Goal: Task Accomplishment & Management: Use online tool/utility

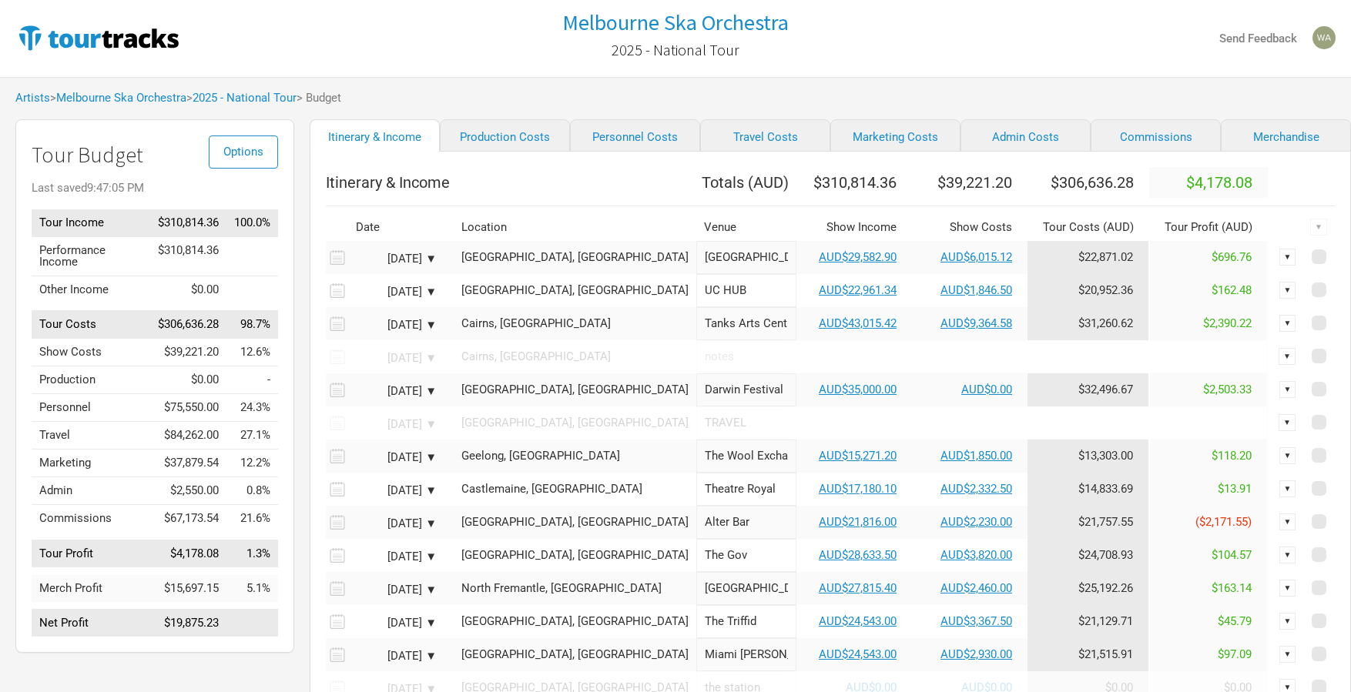
scroll to position [92, 0]
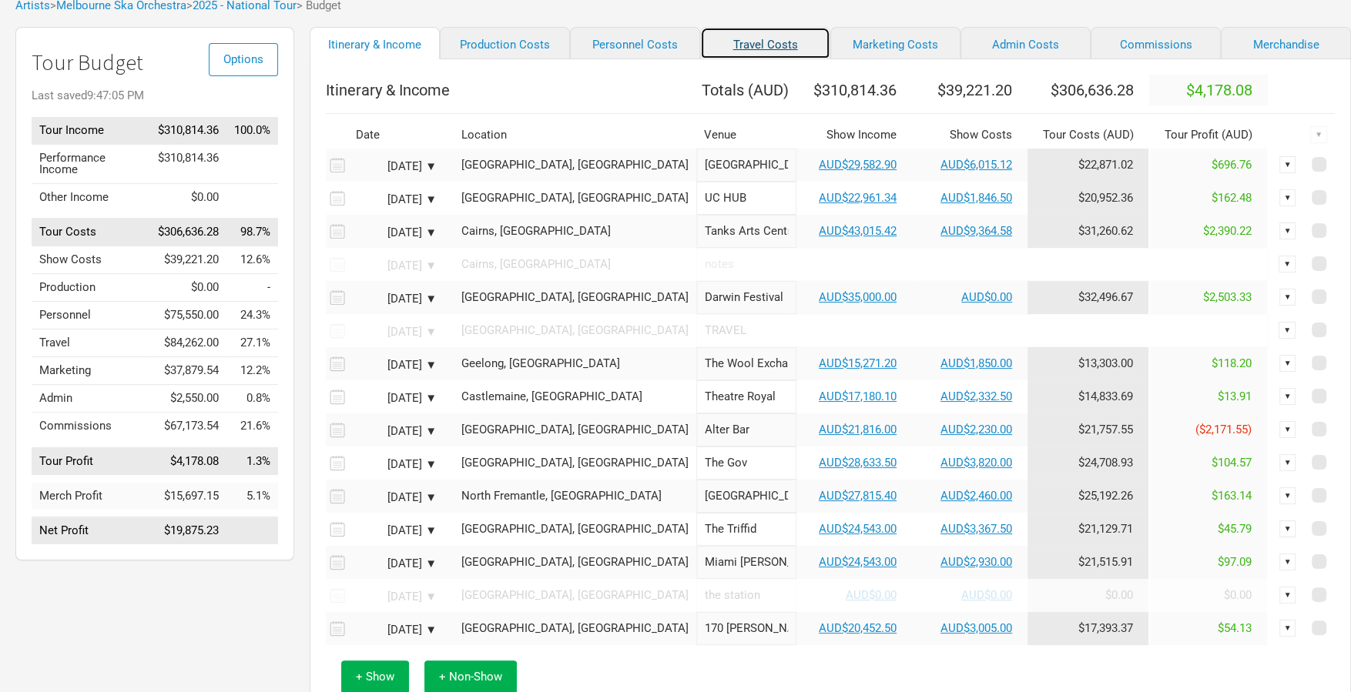
click at [730, 37] on link "Travel Costs" at bounding box center [765, 43] width 130 height 32
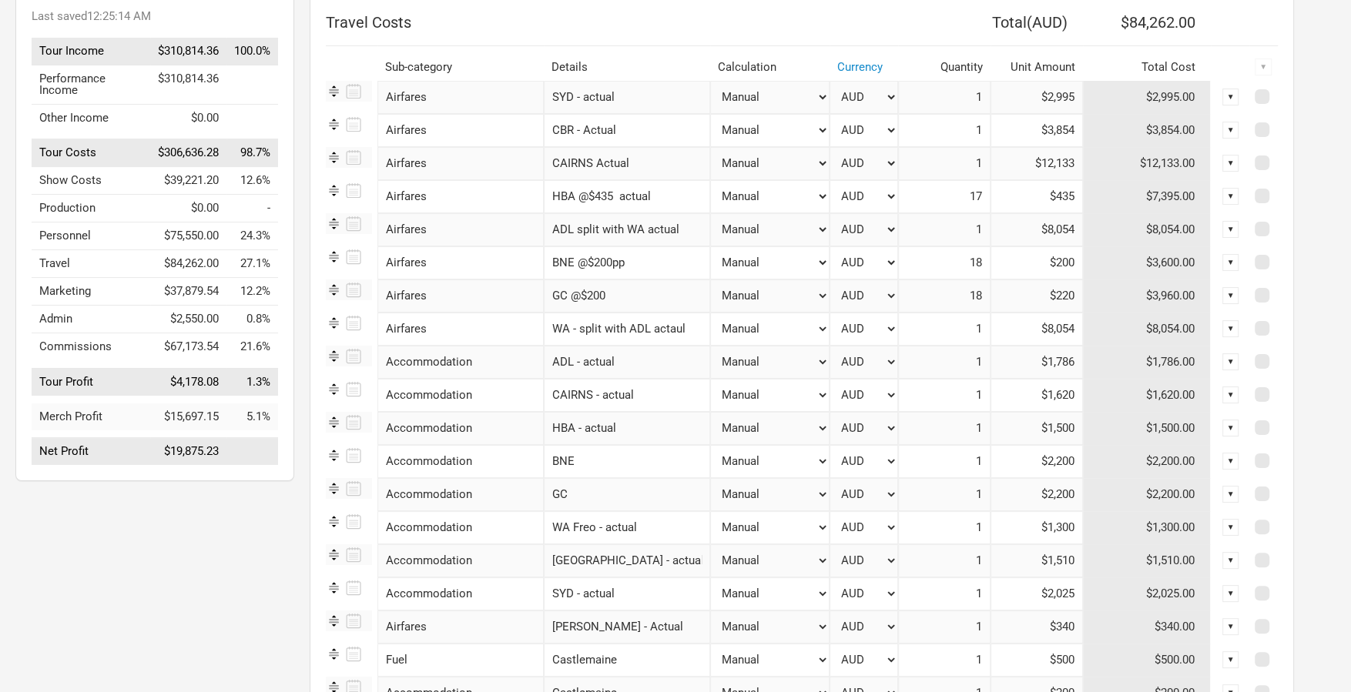
scroll to position [168, 0]
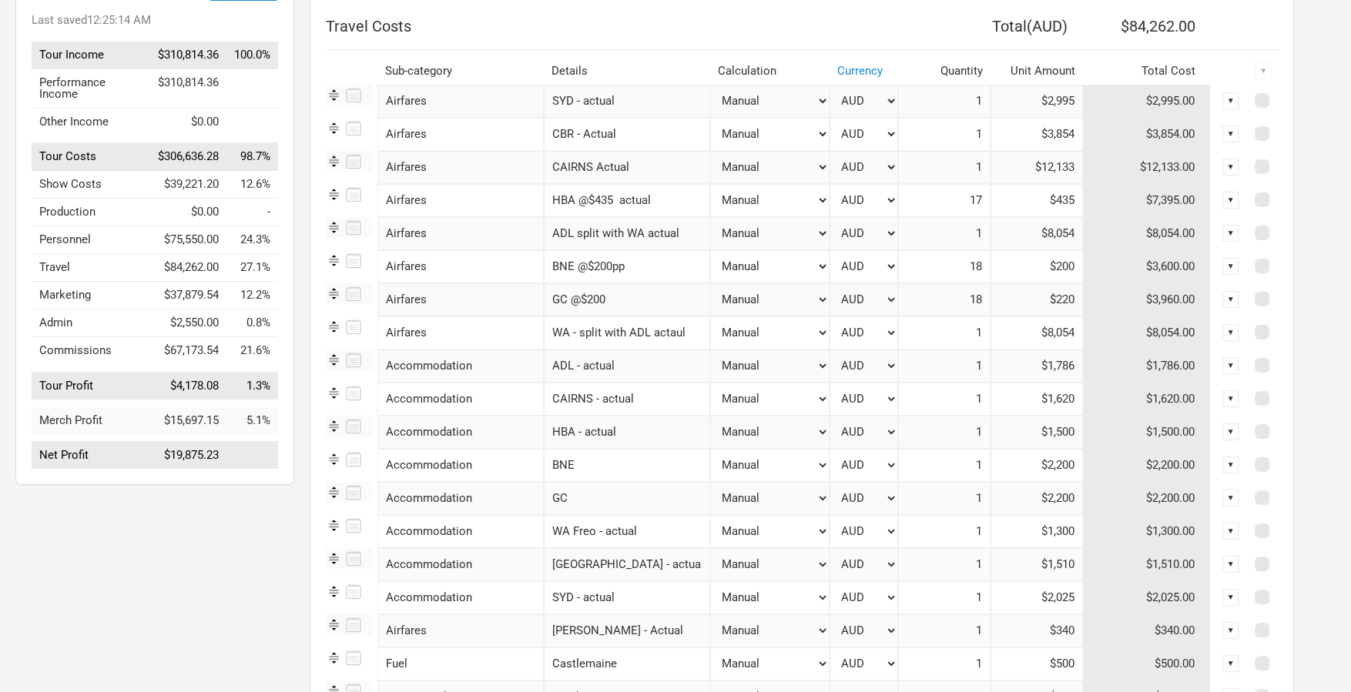
click at [973, 270] on input "18" at bounding box center [944, 266] width 92 height 33
drag, startPoint x: 954, startPoint y: 270, endPoint x: 918, endPoint y: 271, distance: 36.2
click at [919, 271] on input "18" at bounding box center [944, 266] width 92 height 33
type input "1"
drag, startPoint x: 1073, startPoint y: 260, endPoint x: 953, endPoint y: 262, distance: 119.4
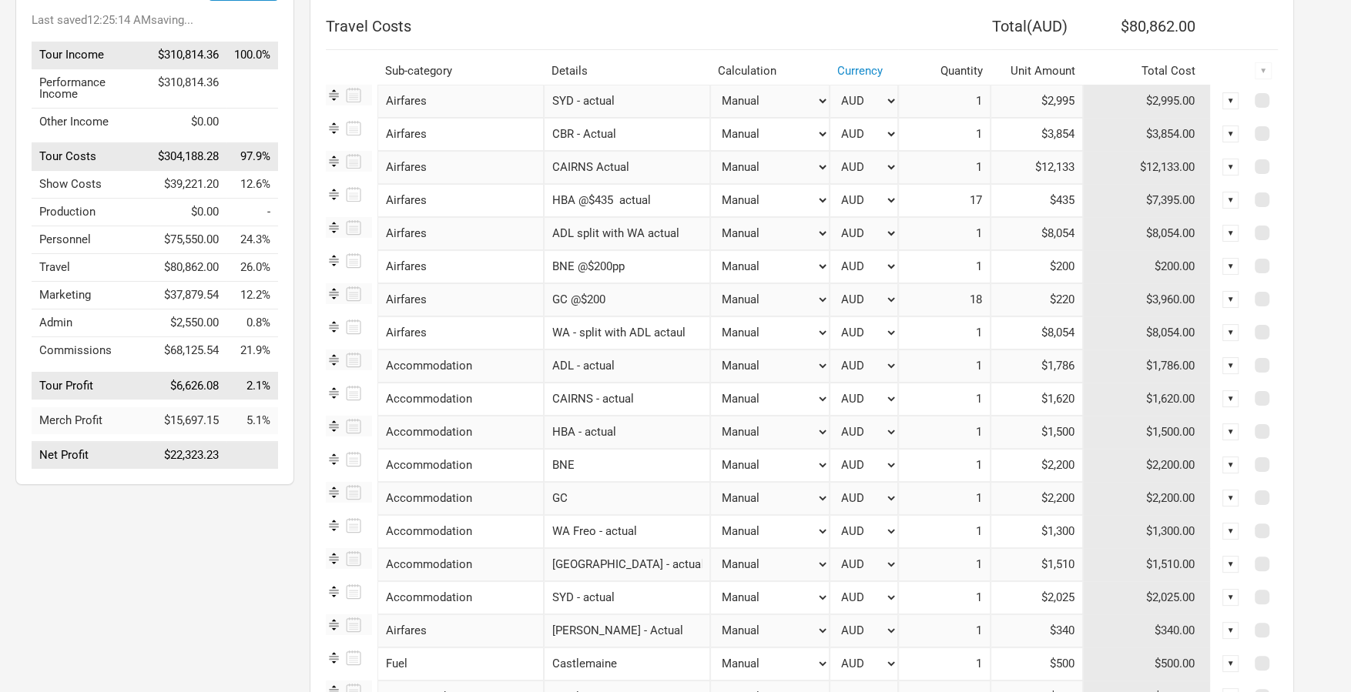
click at [982, 262] on tr "Airfares 1 selection BNE @$200pp Manual # of Shows # of Show Days # of Non-Show…" at bounding box center [802, 266] width 952 height 33
type input "$4,250"
click at [1031, 309] on input "$220" at bounding box center [1036, 299] width 92 height 33
drag, startPoint x: 942, startPoint y: 301, endPoint x: 925, endPoint y: 301, distance: 16.9
click at [926, 301] on input "18" at bounding box center [944, 299] width 92 height 33
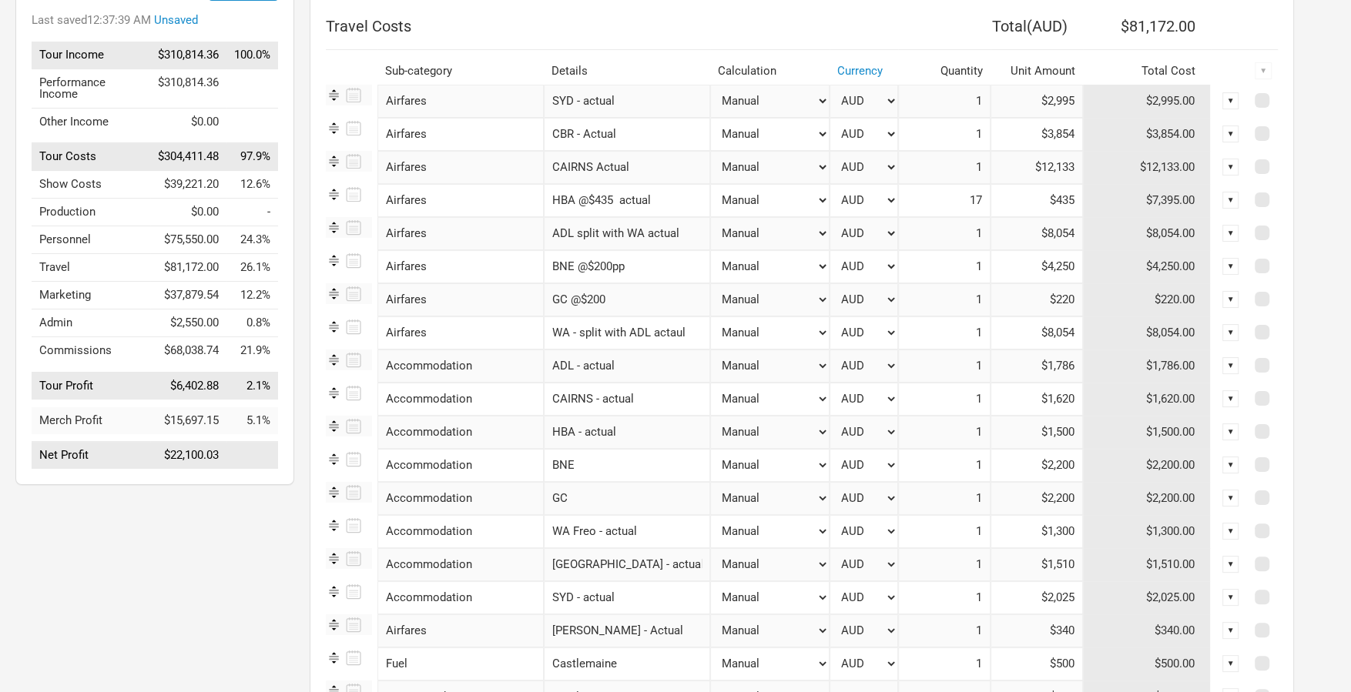
type input "1"
drag, startPoint x: 1053, startPoint y: 300, endPoint x: 1033, endPoint y: 300, distance: 19.3
click at [1035, 300] on tr "Airfares 1 selection GC @$200 Manual # of Shows # of Show Days # of Non-Show Da…" at bounding box center [802, 299] width 952 height 33
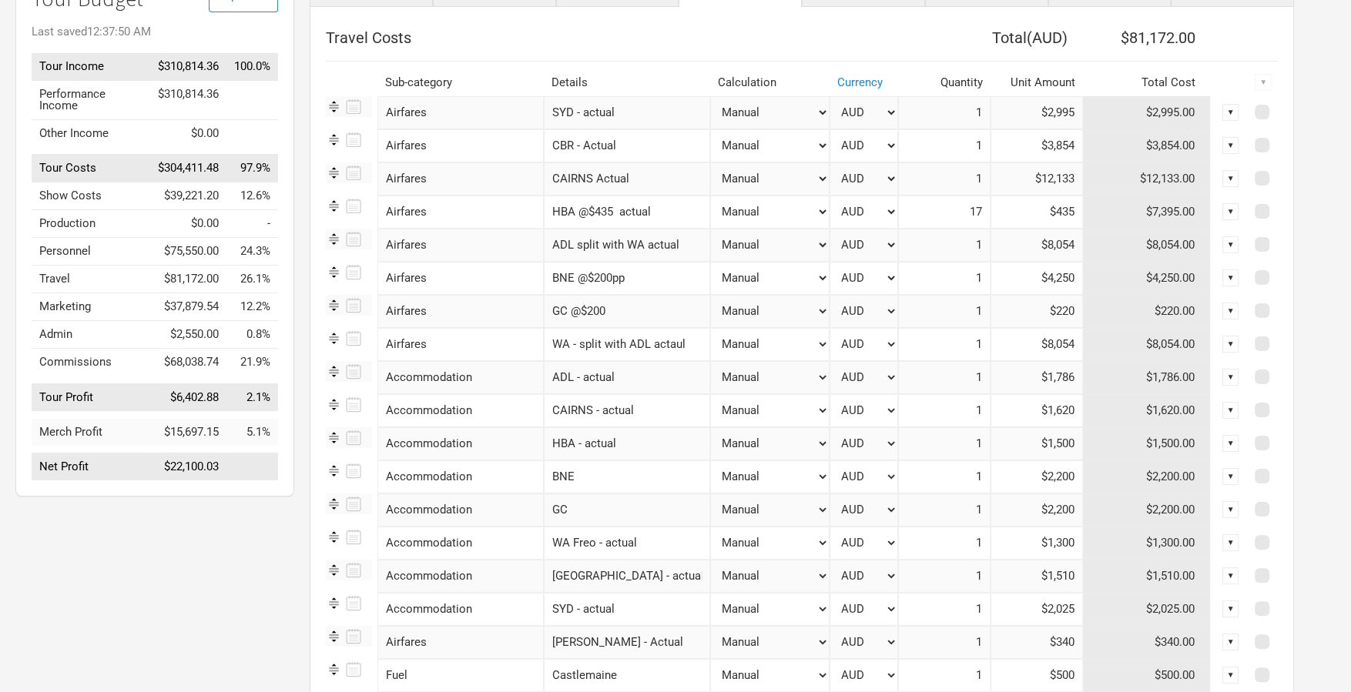
click at [1033, 303] on input "$220" at bounding box center [1036, 311] width 92 height 33
drag, startPoint x: 1068, startPoint y: 311, endPoint x: 981, endPoint y: 310, distance: 87.0
click at [982, 310] on tr "Airfares 1 selection GC @$200 Manual # of Shows # of Show Days # of Non-Show Da…" at bounding box center [802, 311] width 952 height 33
type input "$4,250"
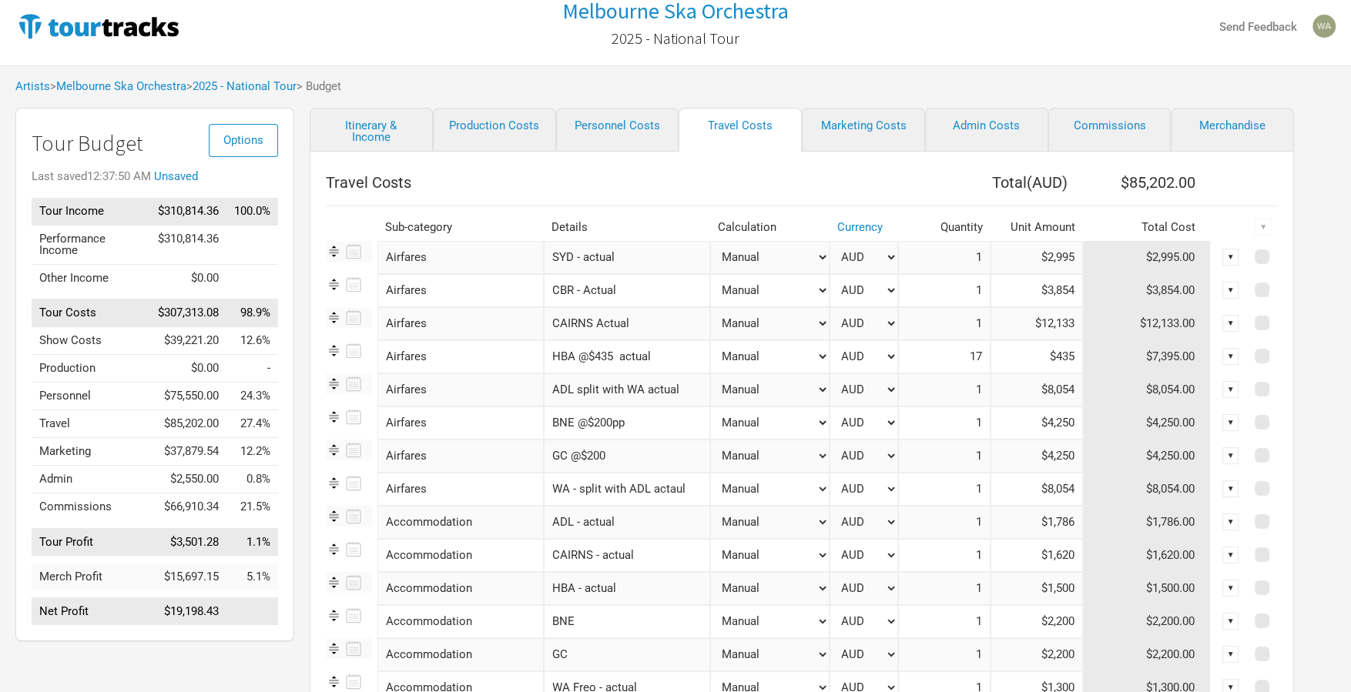
scroll to position [0, 0]
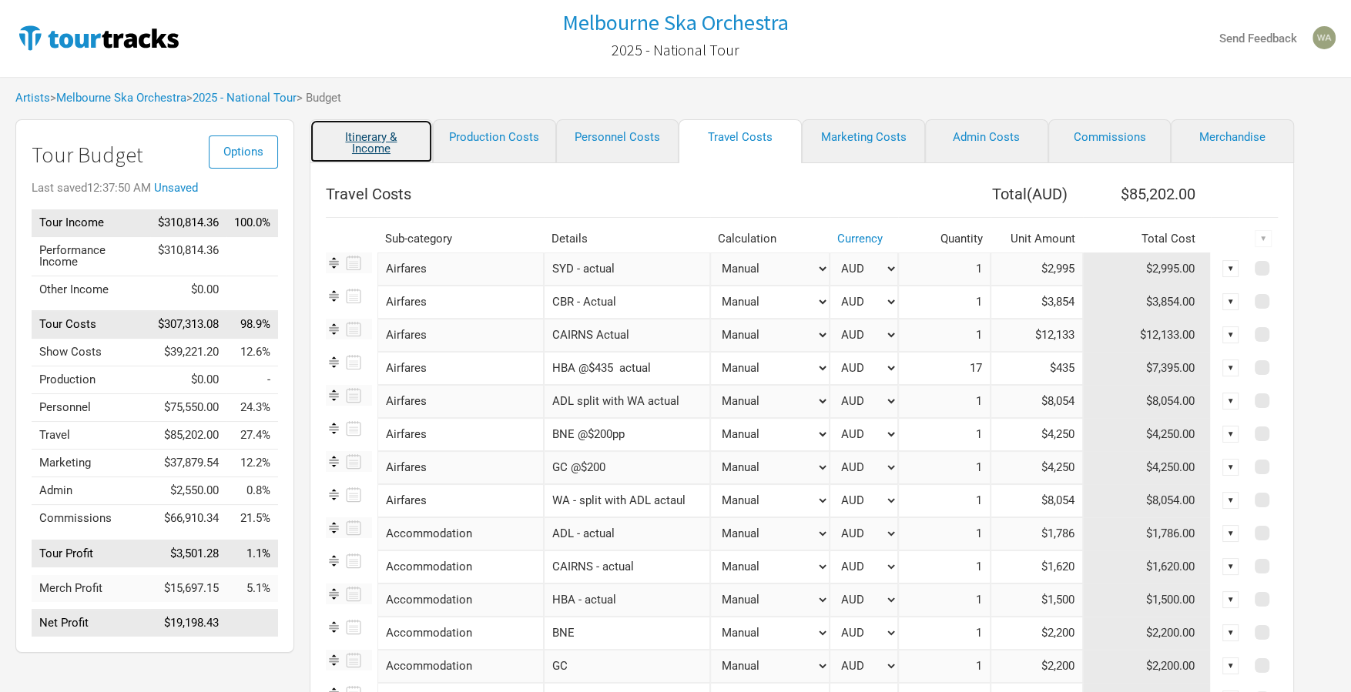
click at [390, 137] on link "Itinerary & Income" at bounding box center [371, 141] width 123 height 44
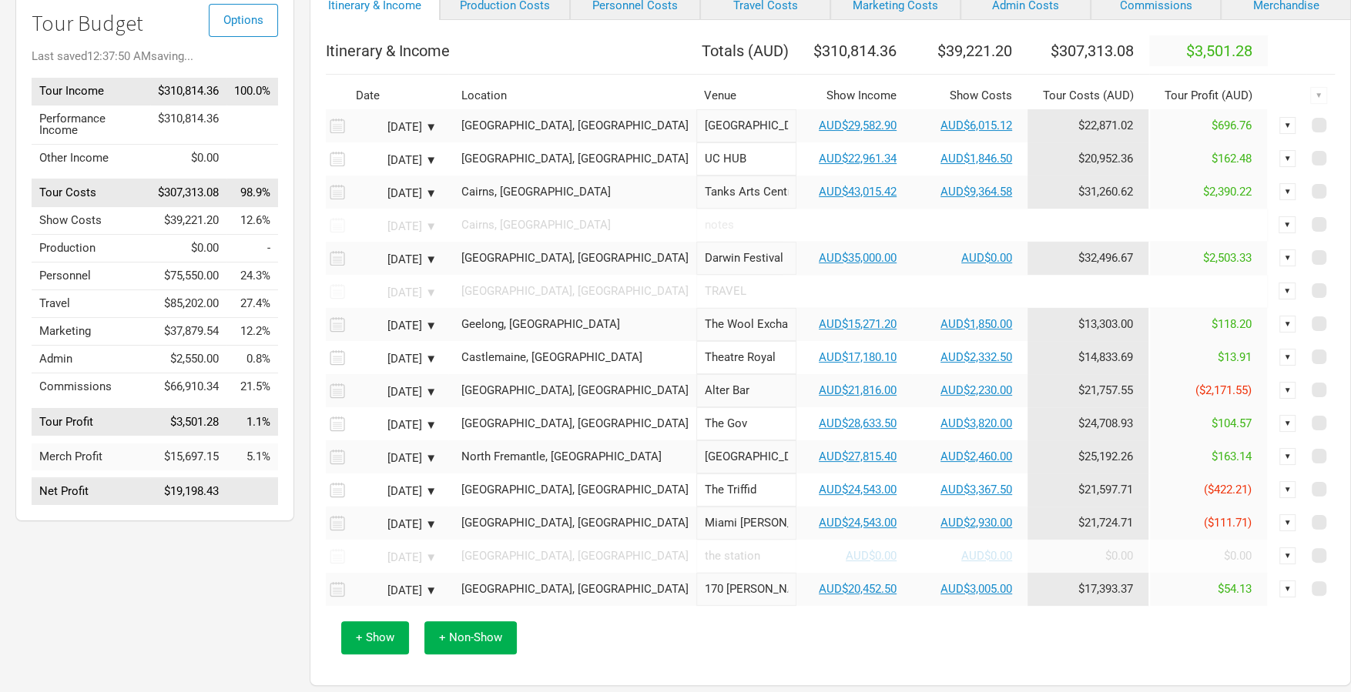
scroll to position [136, 0]
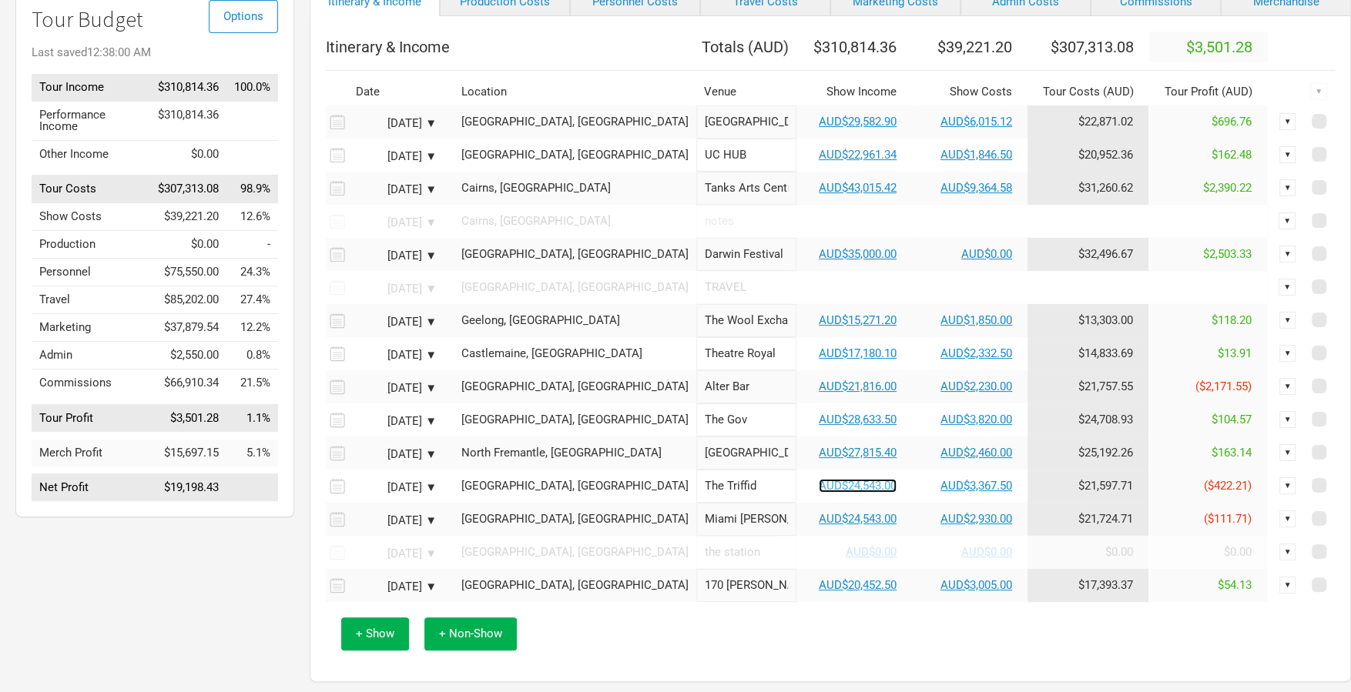
click at [819, 493] on link "AUD$24,543.00" at bounding box center [858, 486] width 78 height 14
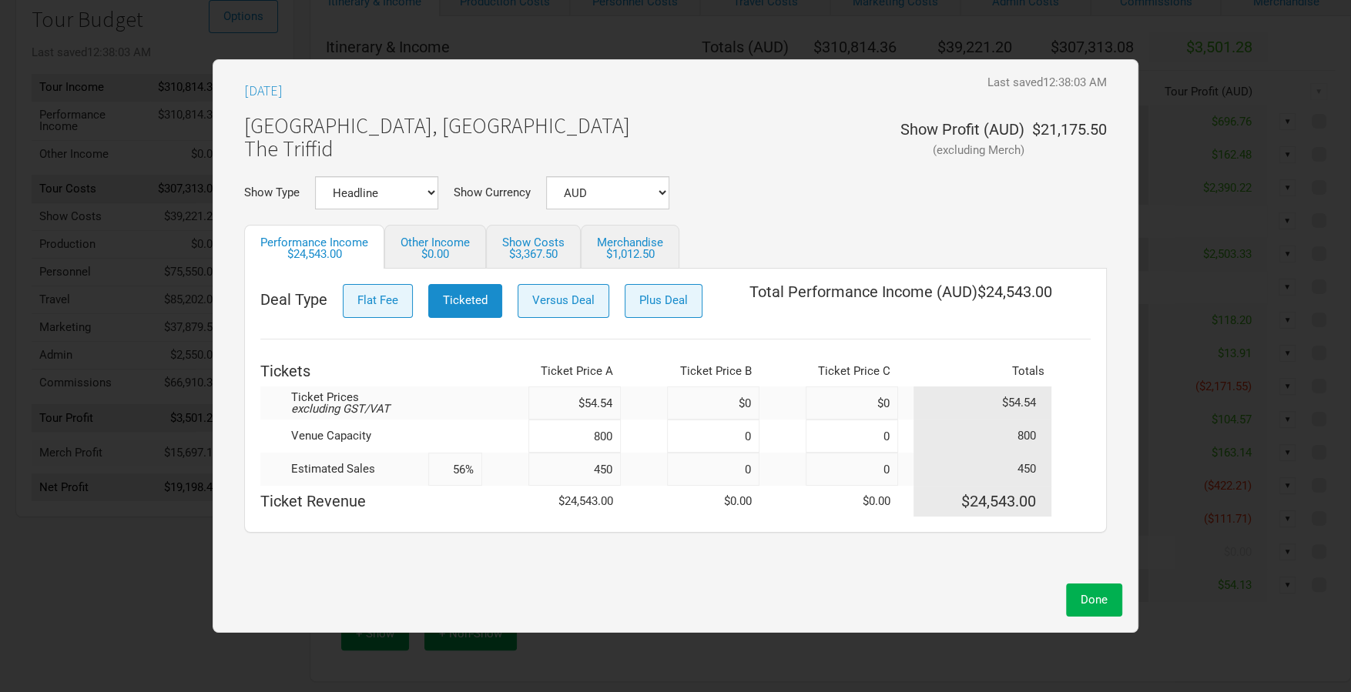
drag, startPoint x: 615, startPoint y: 473, endPoint x: 573, endPoint y: 471, distance: 42.4
click at [568, 471] on input "450" at bounding box center [574, 469] width 92 height 33
type input "470"
type input "59%"
type input "470"
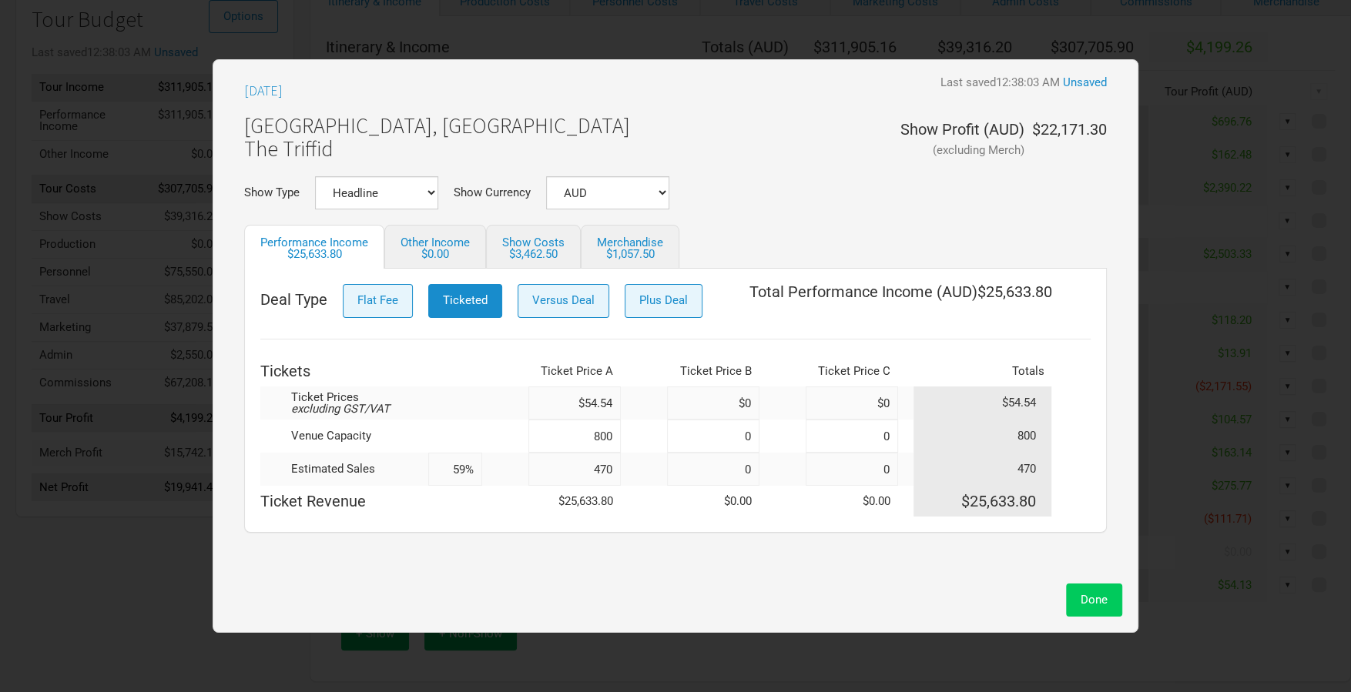
click at [1108, 609] on button "Done" at bounding box center [1094, 600] width 56 height 33
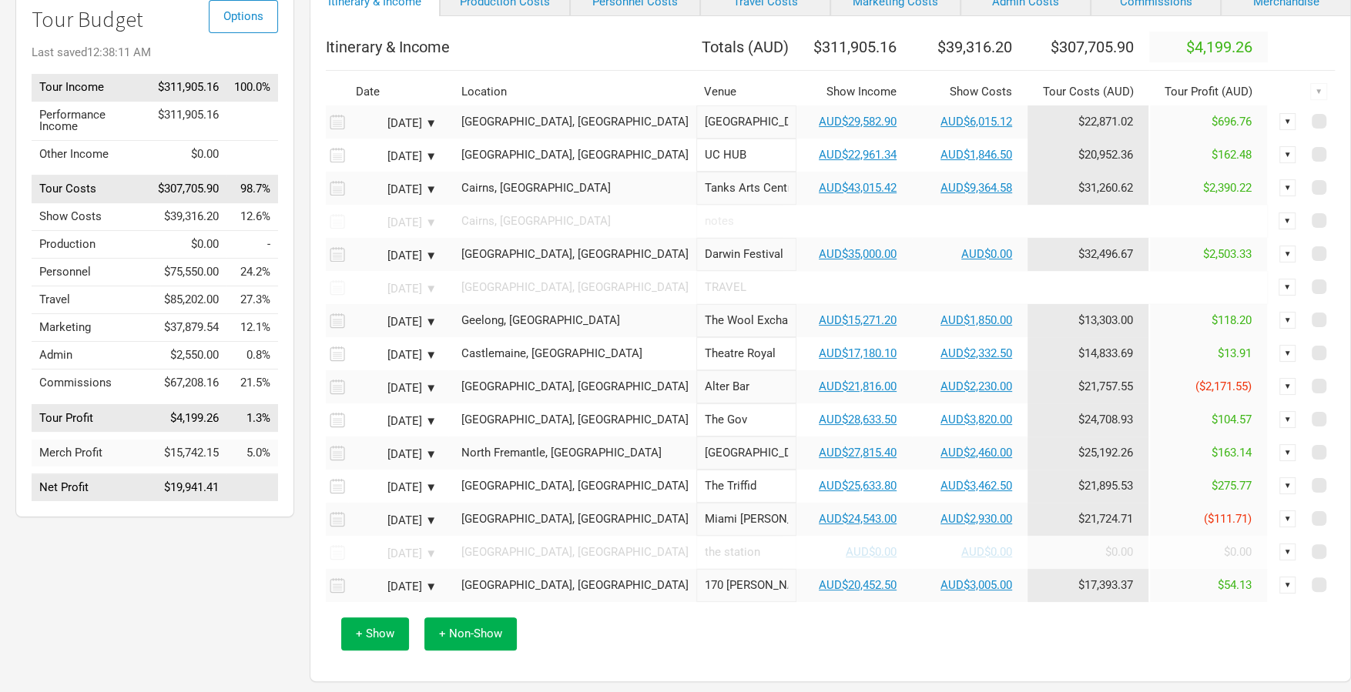
click at [815, 503] on td "AUD$25,633.80" at bounding box center [854, 486] width 116 height 33
click at [819, 493] on link "AUD$25,633.80" at bounding box center [858, 486] width 78 height 14
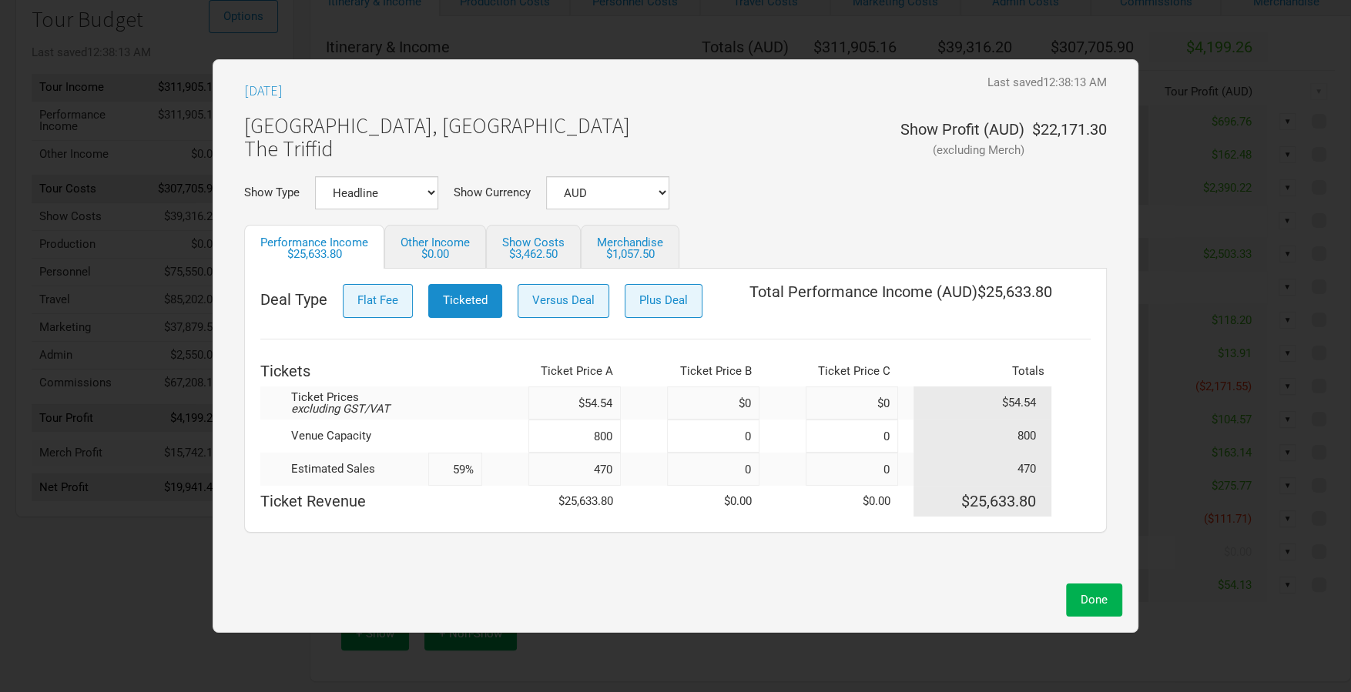
drag, startPoint x: 614, startPoint y: 468, endPoint x: 559, endPoint y: 467, distance: 54.7
click at [560, 467] on input "470" at bounding box center [574, 469] width 92 height 33
type input "46"
type input "6%"
type input "460"
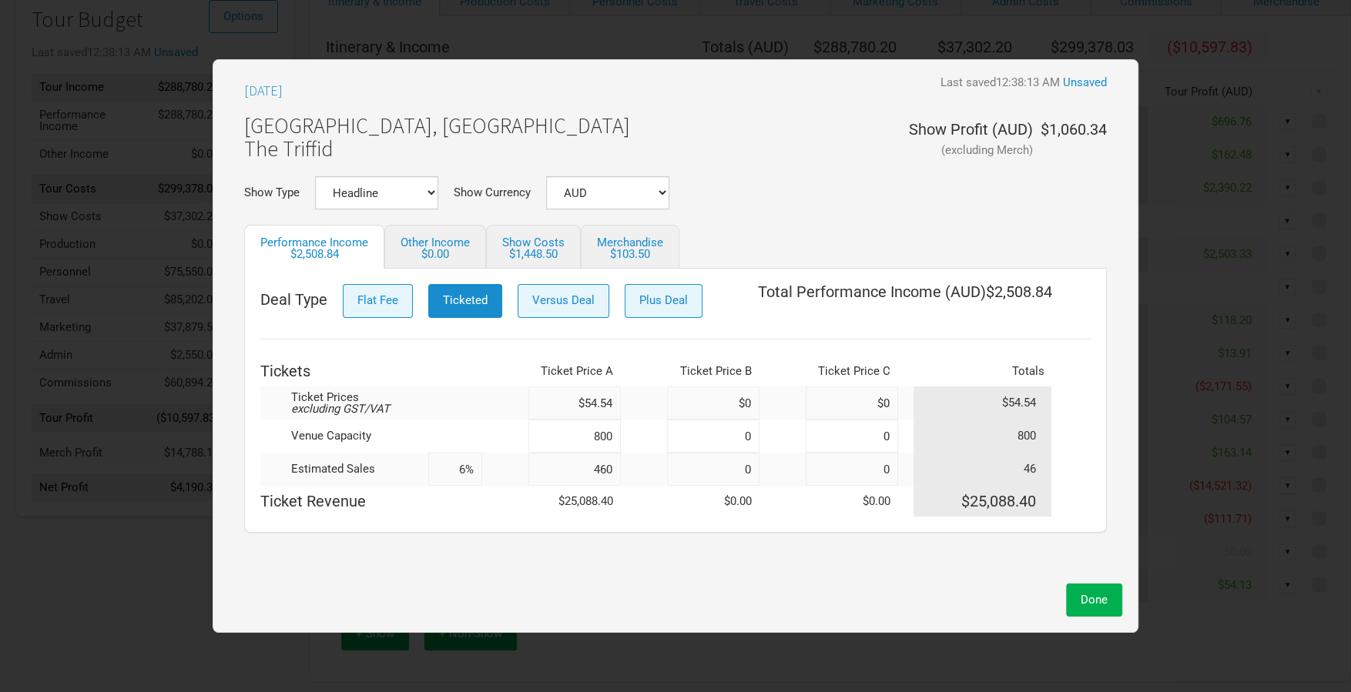
type input "57%"
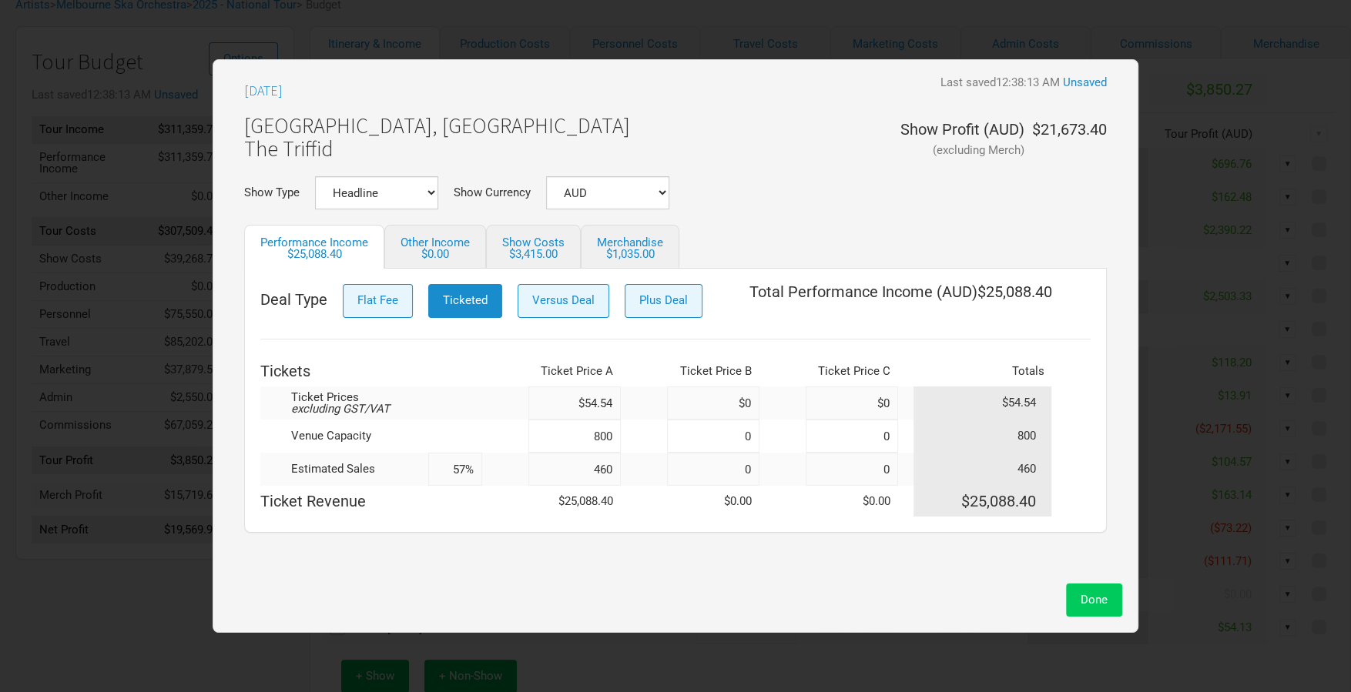
type input "460"
click at [1103, 606] on span "Done" at bounding box center [1093, 600] width 27 height 14
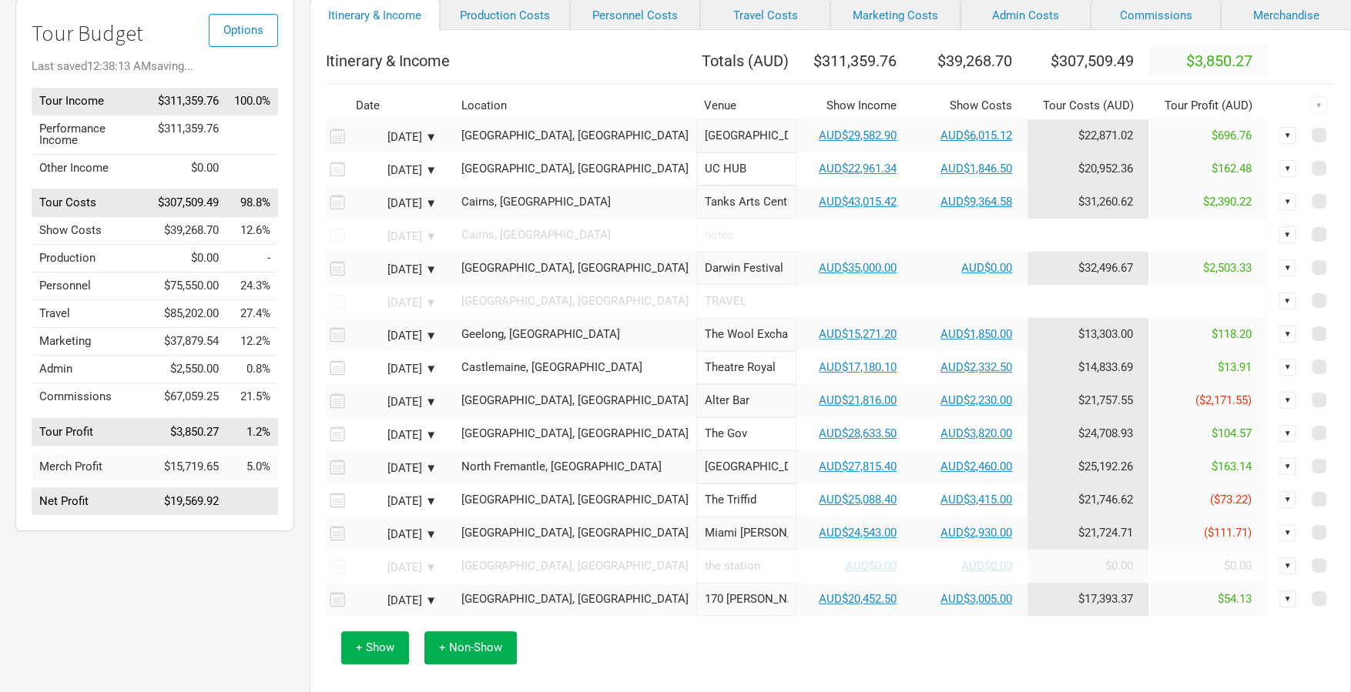
scroll to position [132, 0]
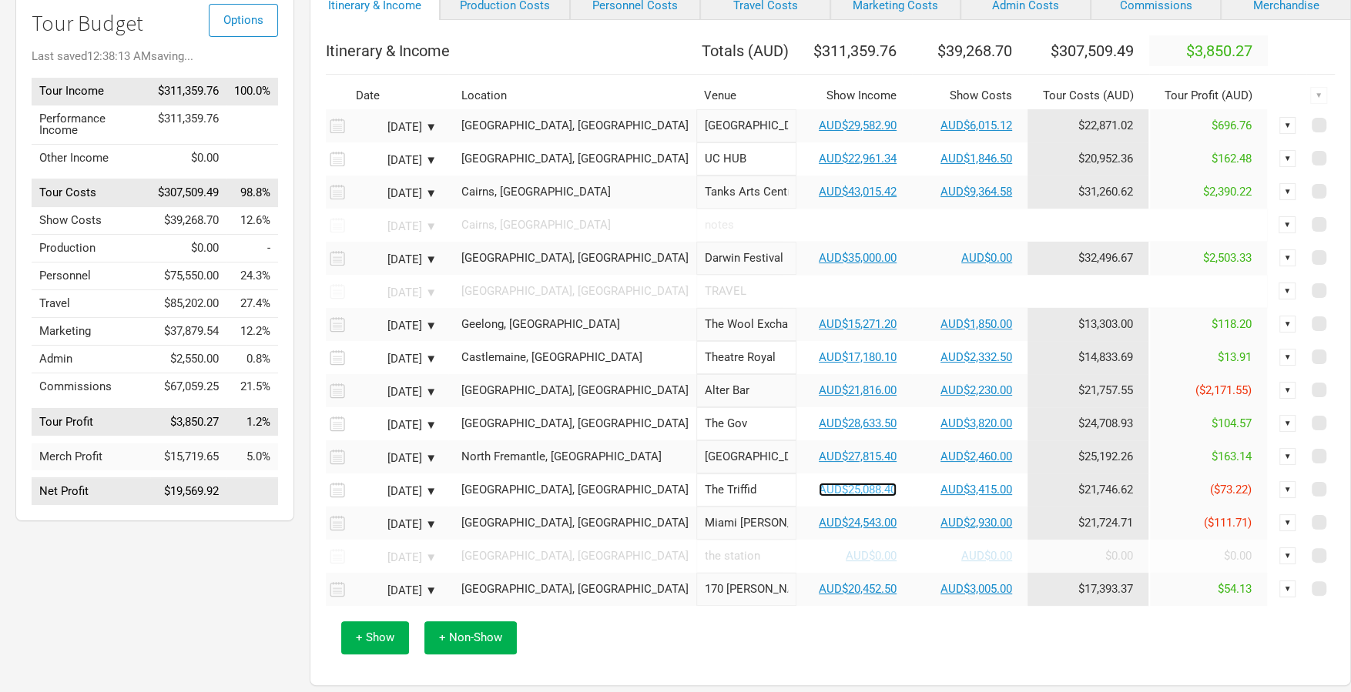
click at [819, 497] on link "AUD$25,088.40" at bounding box center [858, 490] width 78 height 14
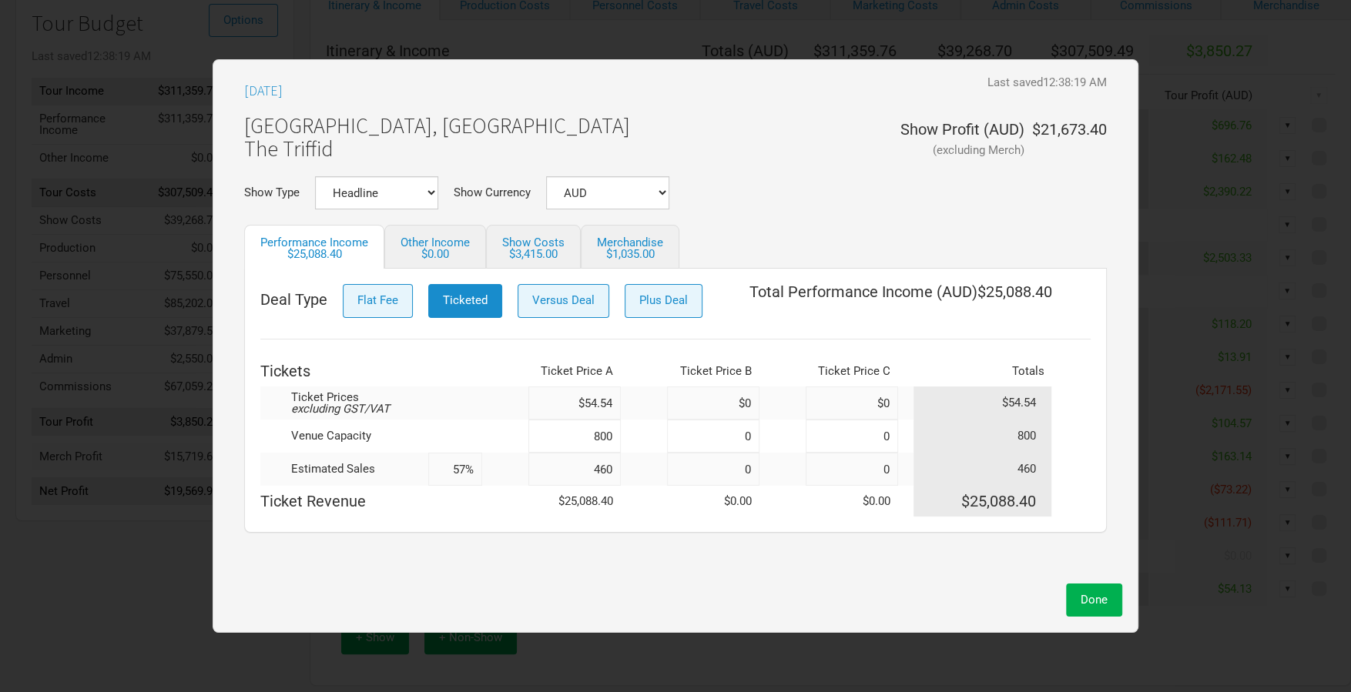
click at [617, 470] on input "460" at bounding box center [574, 469] width 92 height 33
type input "465"
type input "58%"
type input "465"
click at [1103, 597] on span "Done" at bounding box center [1093, 600] width 27 height 14
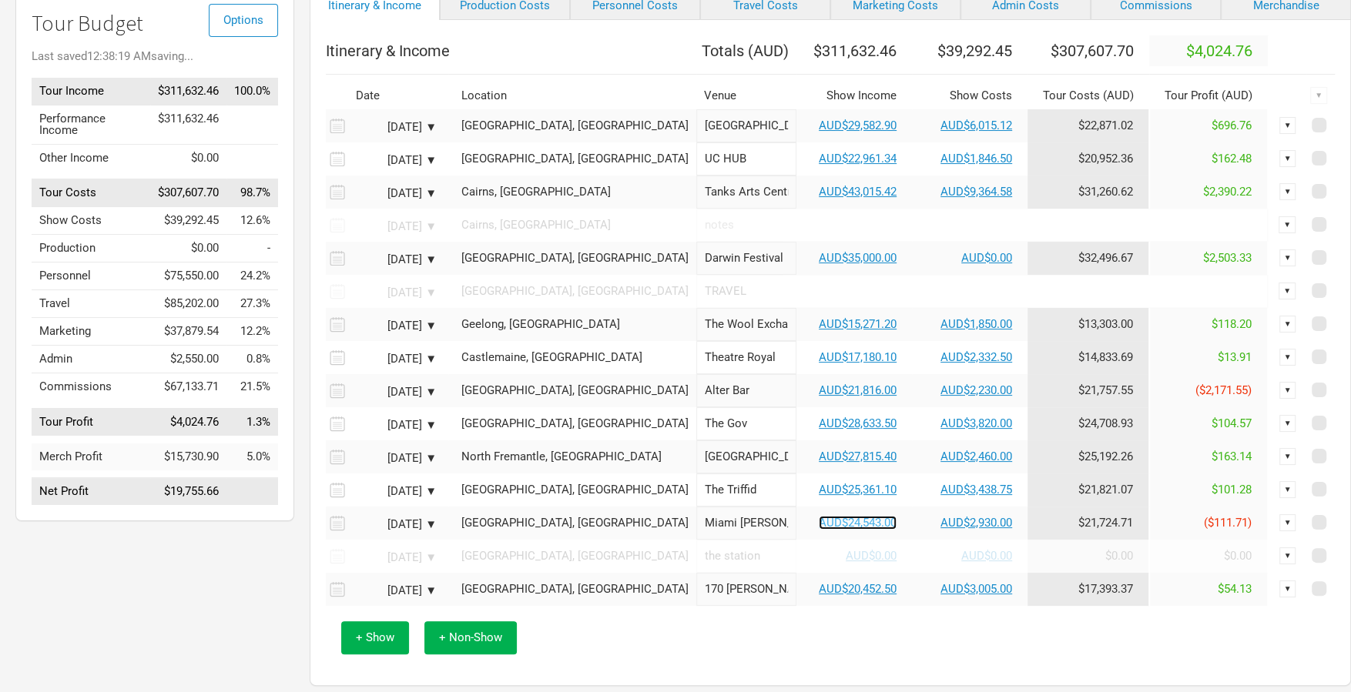
click at [819, 530] on link "AUD$24,543.00" at bounding box center [858, 523] width 78 height 14
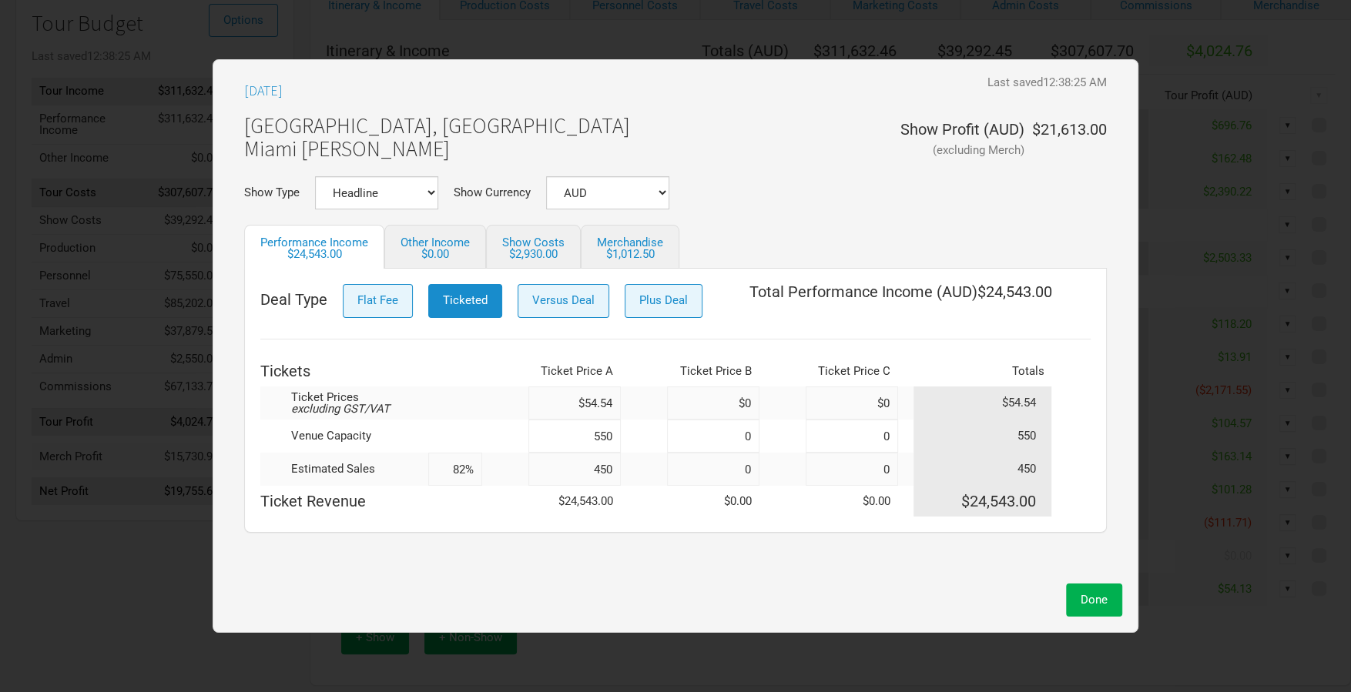
drag, startPoint x: 614, startPoint y: 470, endPoint x: 601, endPoint y: 470, distance: 13.9
click at [601, 470] on input "450" at bounding box center [574, 469] width 92 height 33
type input "465"
type input "85%"
type input "465"
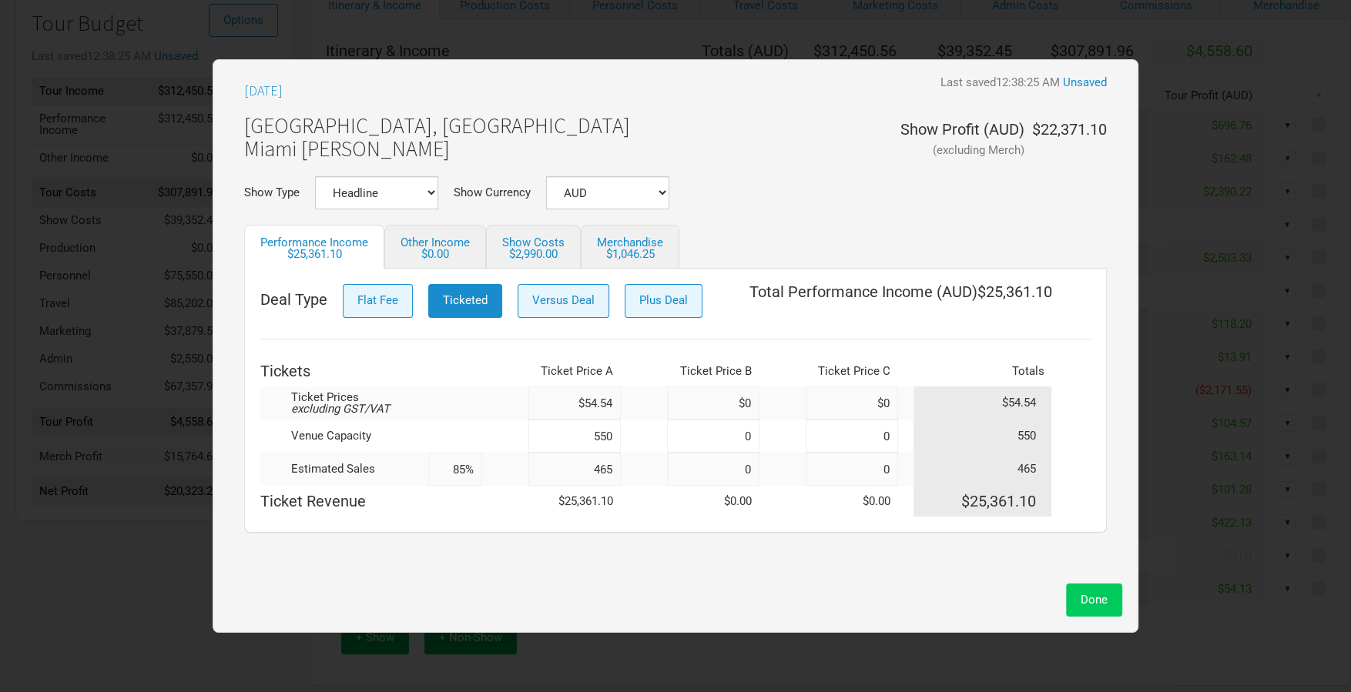
click at [1080, 590] on button "Done" at bounding box center [1094, 600] width 56 height 33
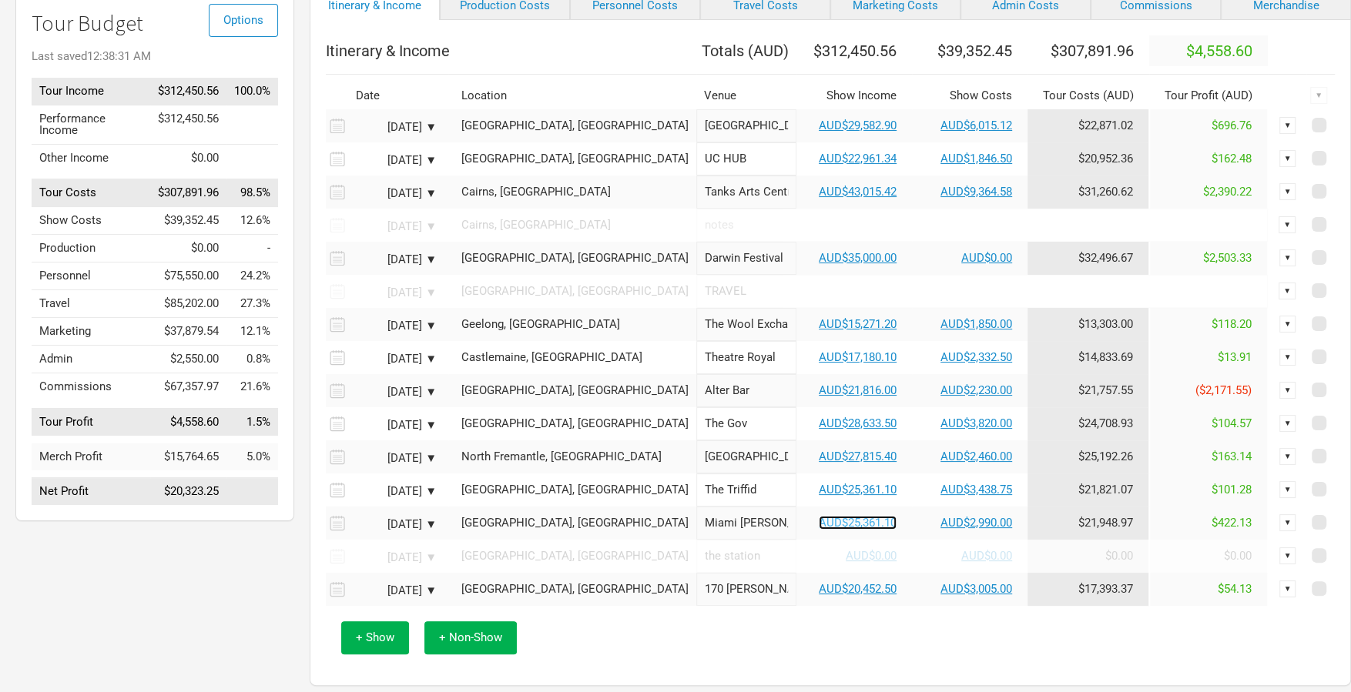
click at [823, 530] on link "AUD$25,361.10" at bounding box center [858, 523] width 78 height 14
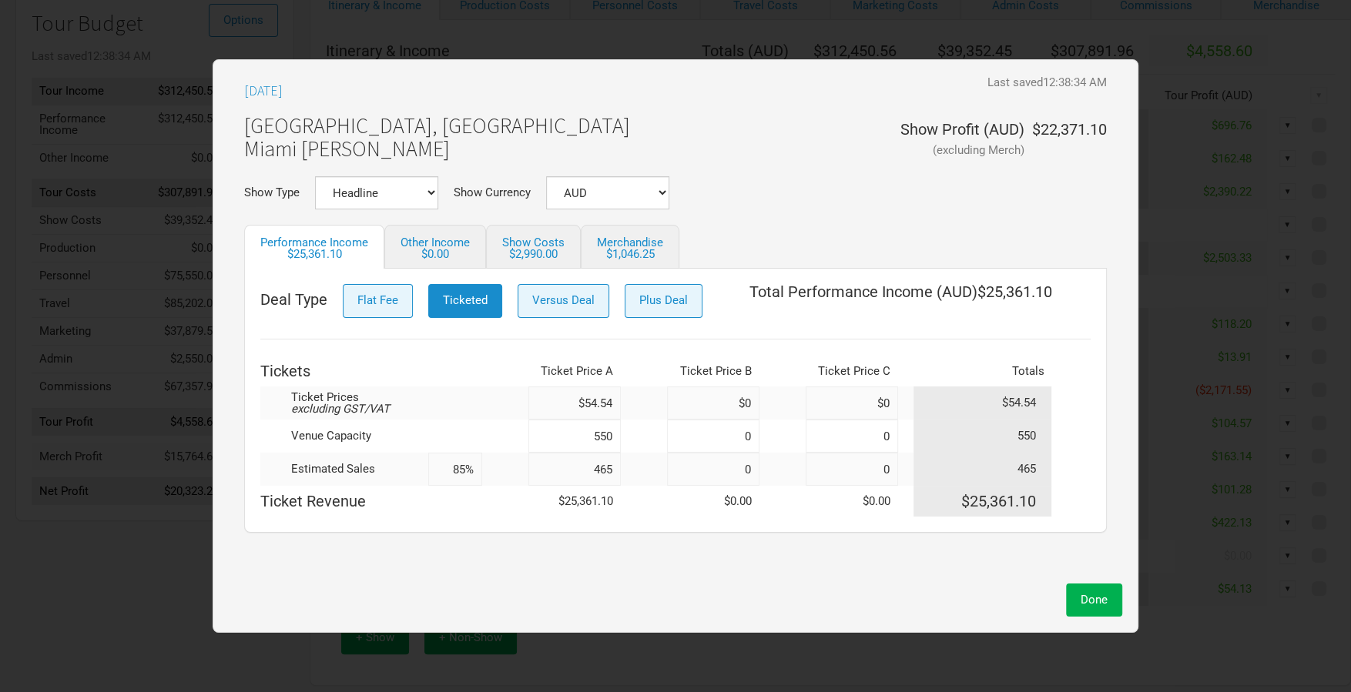
drag, startPoint x: 620, startPoint y: 468, endPoint x: 606, endPoint y: 468, distance: 13.9
click at [606, 468] on input "465" at bounding box center [574, 469] width 92 height 33
type input "460"
type input "84%"
type input "460"
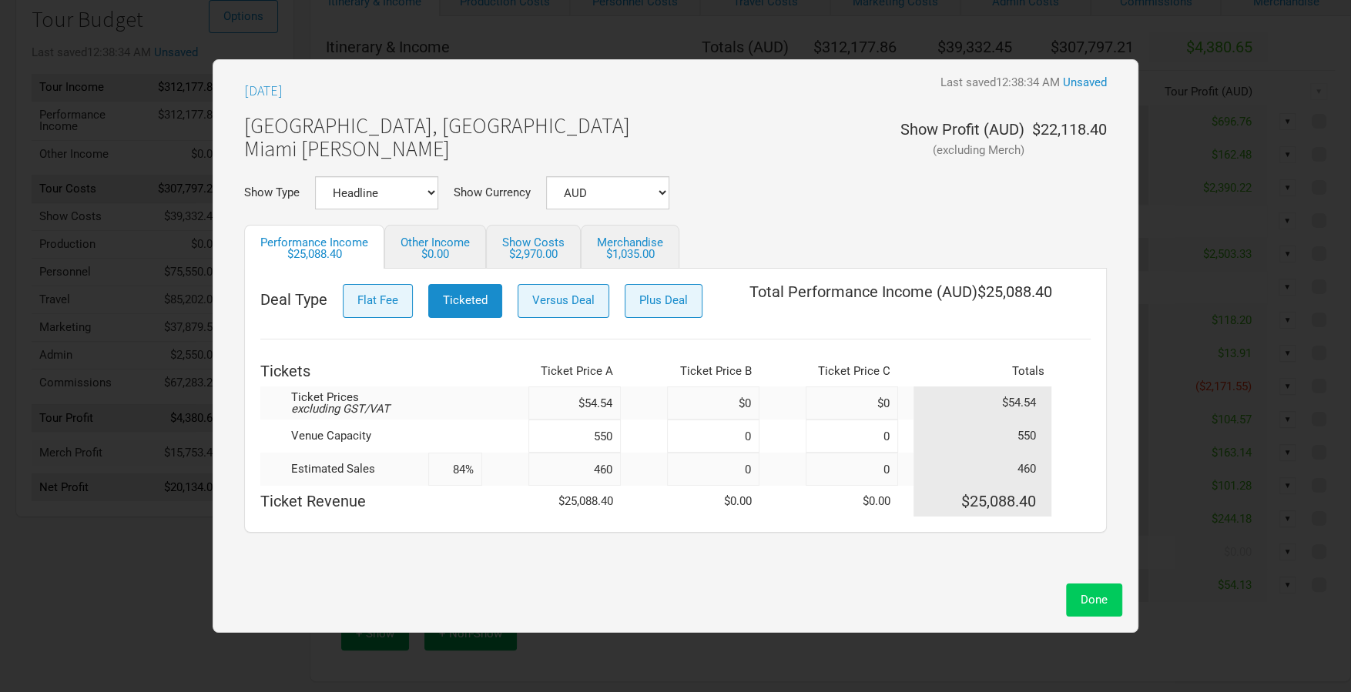
click at [1084, 587] on button "Done" at bounding box center [1094, 600] width 56 height 33
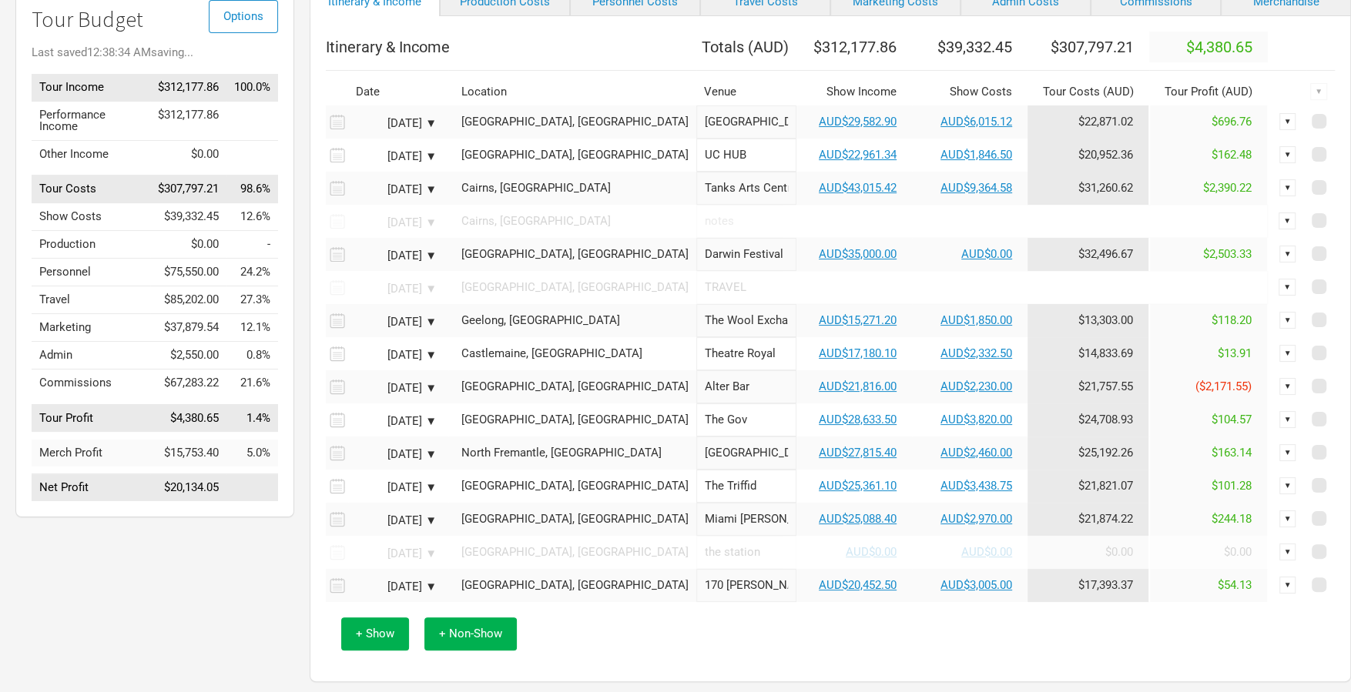
scroll to position [132, 0]
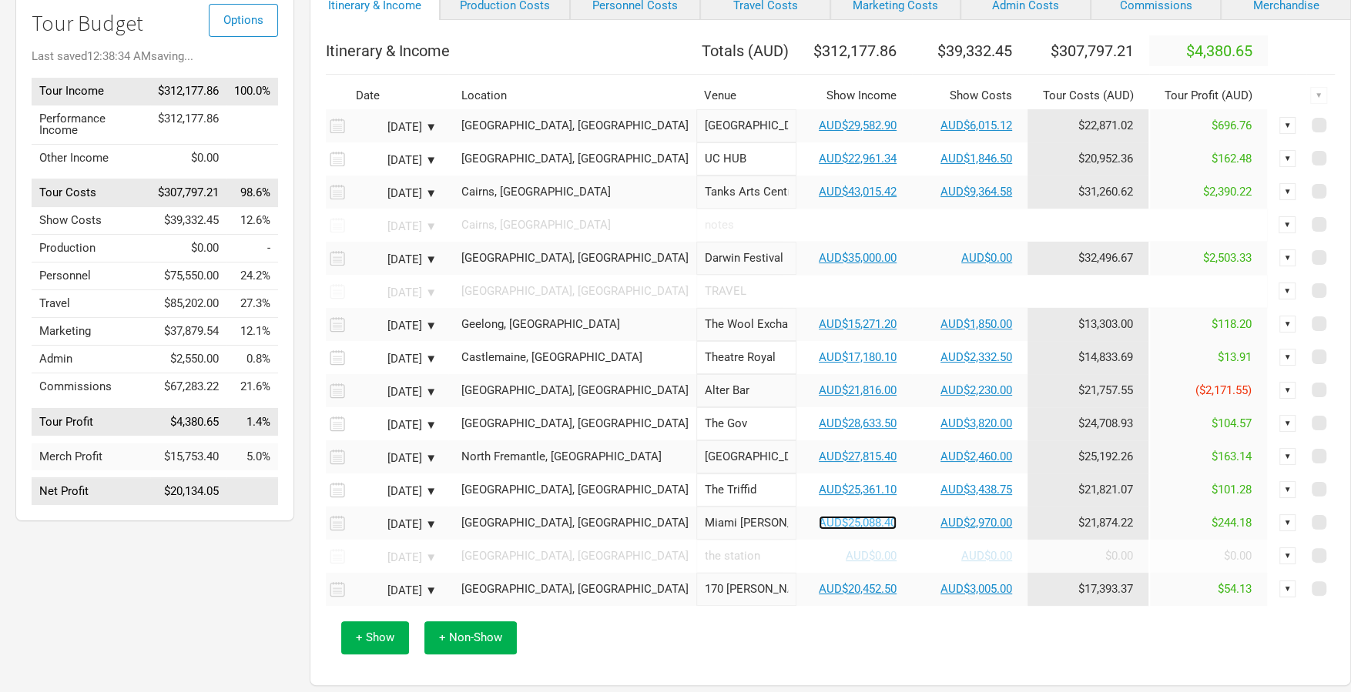
click at [819, 530] on link "AUD$25,088.40" at bounding box center [858, 523] width 78 height 14
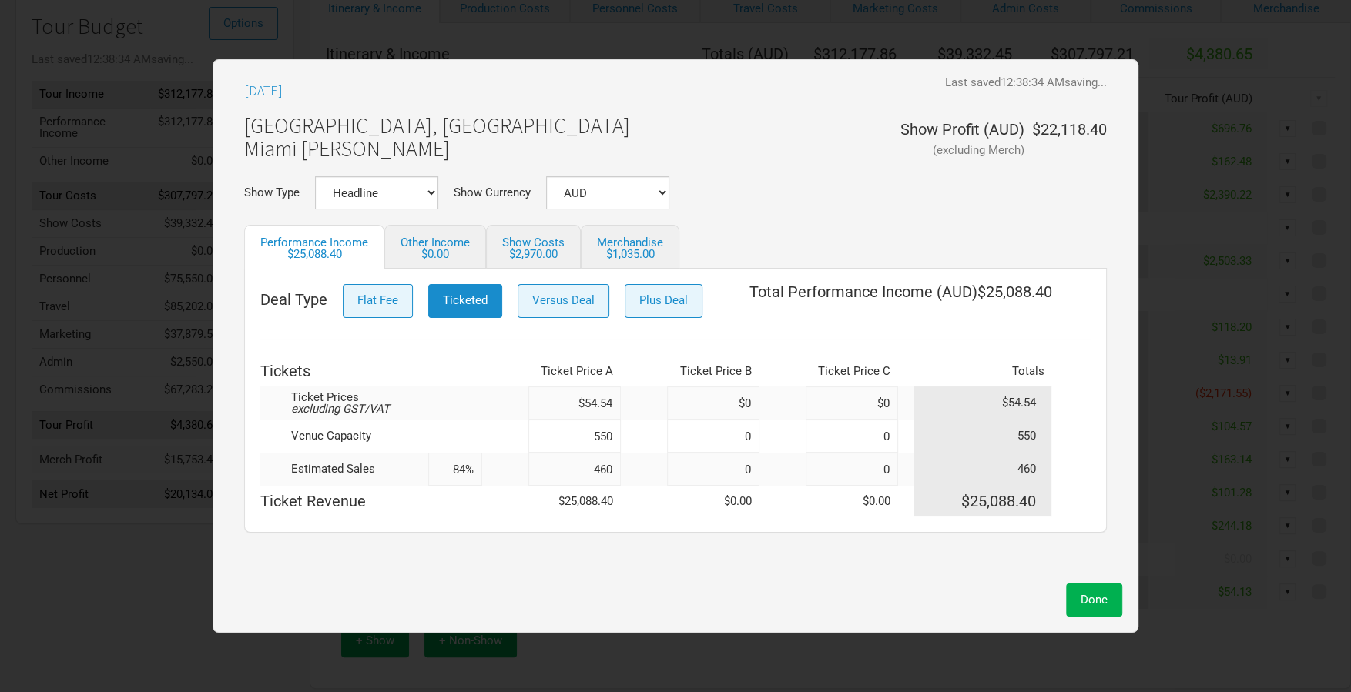
scroll to position [128, 0]
drag, startPoint x: 614, startPoint y: 470, endPoint x: 600, endPoint y: 470, distance: 13.9
click at [600, 470] on input "460" at bounding box center [574, 469] width 92 height 33
type input "455"
type input "83%"
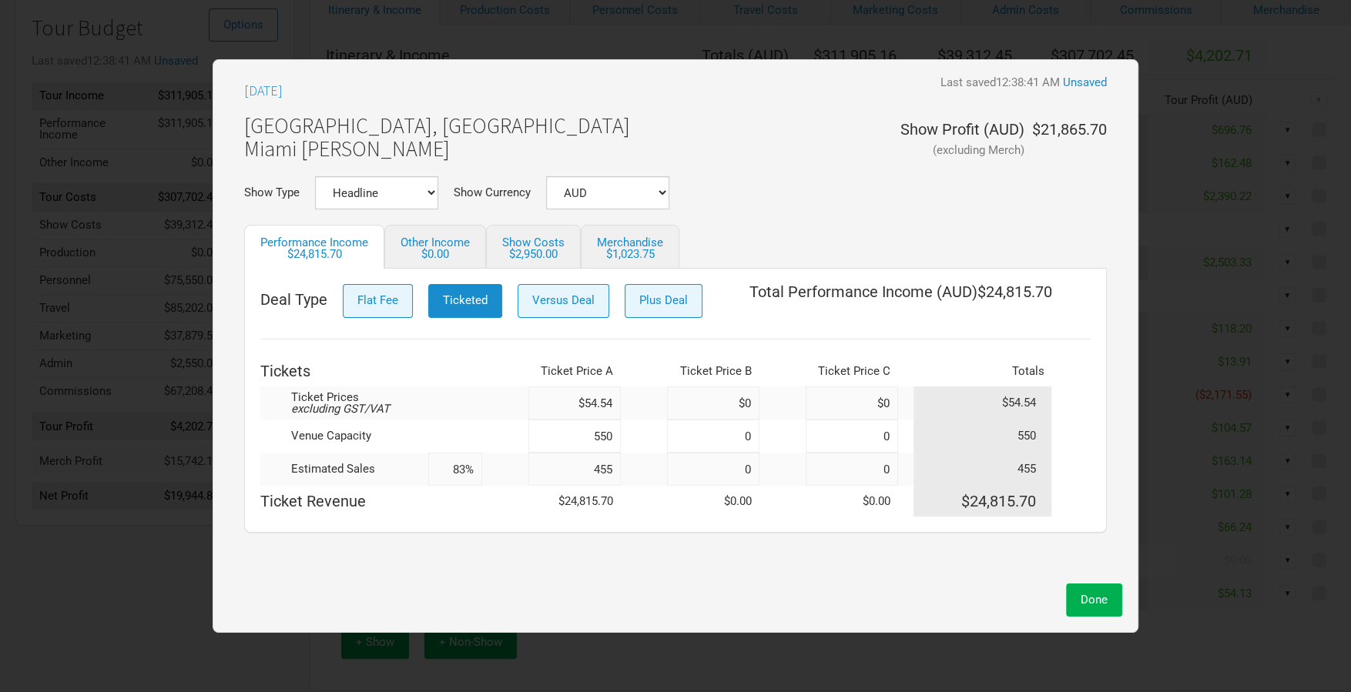
type input "455"
click at [1123, 612] on div "[DATE] Last saved 12:38:41 AM Unsaved [GEOGRAPHIC_DATA], [GEOGRAPHIC_DATA] Miam…" at bounding box center [676, 346] width 926 height 574
click at [1103, 604] on span "Done" at bounding box center [1093, 600] width 27 height 14
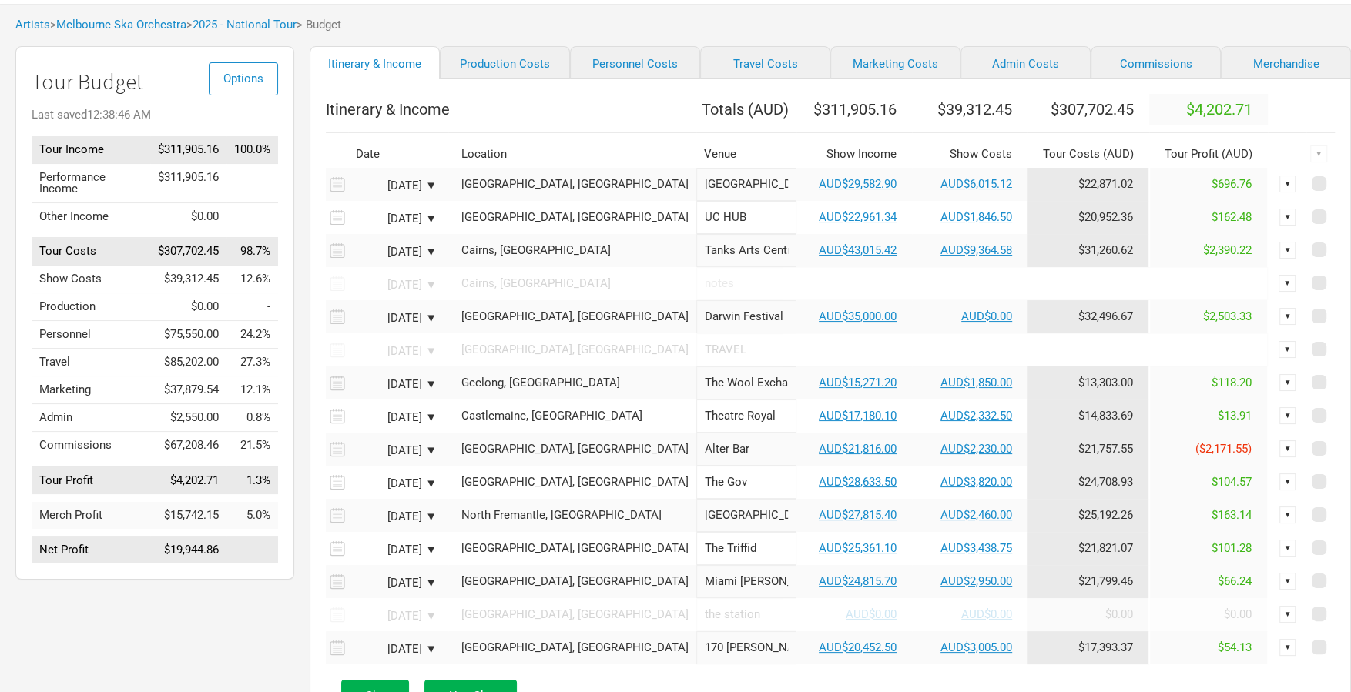
scroll to position [66, 0]
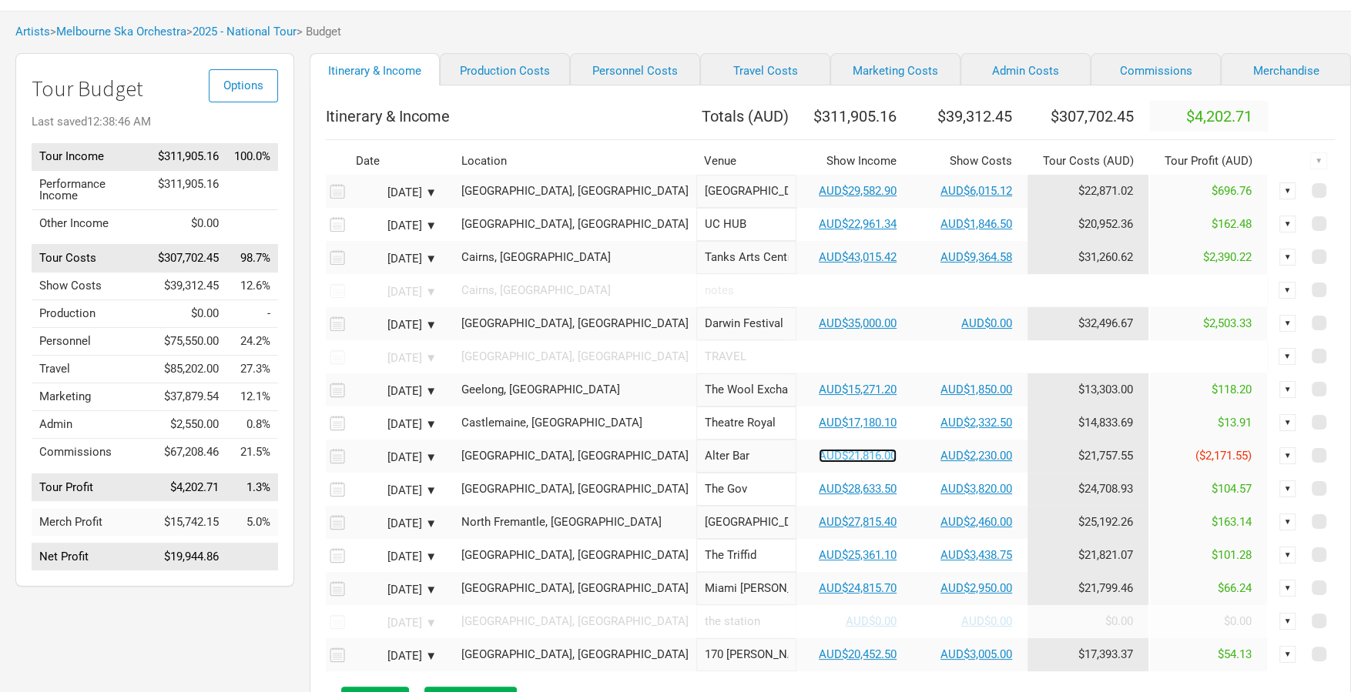
click at [819, 463] on link "AUD$21,816.00" at bounding box center [858, 456] width 78 height 14
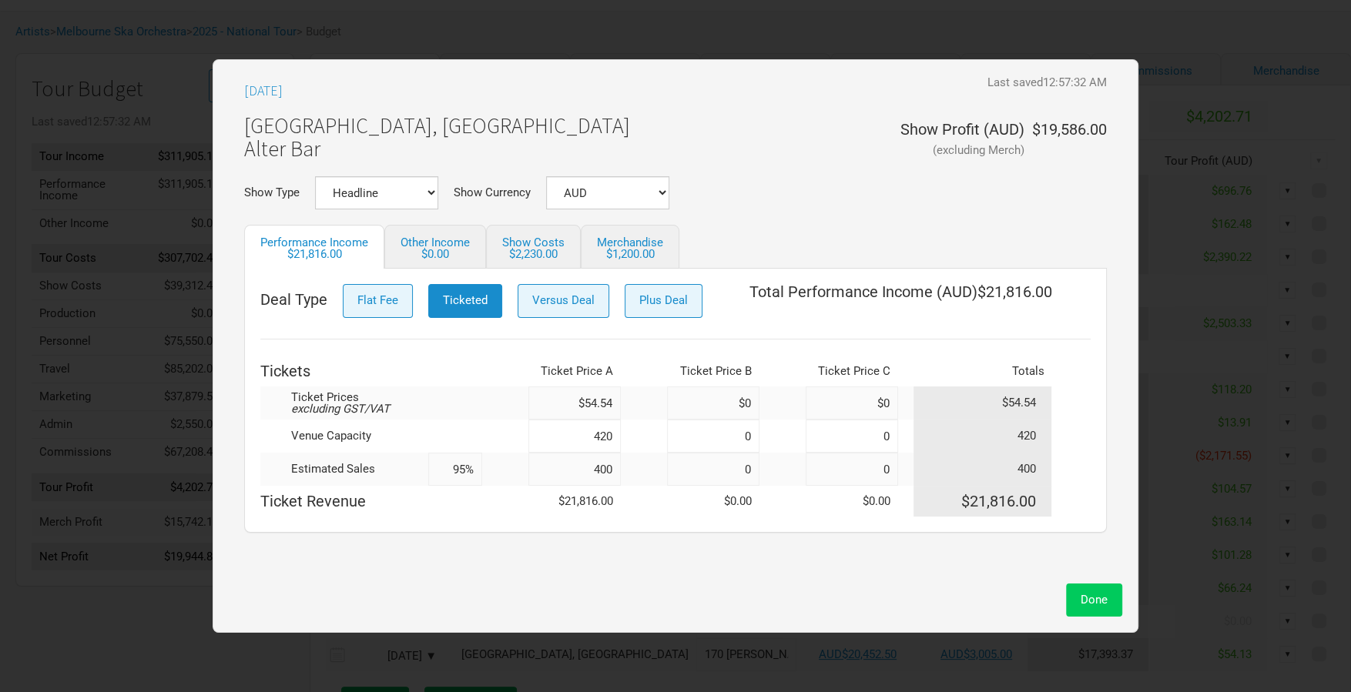
click at [1092, 608] on button "Done" at bounding box center [1094, 600] width 56 height 33
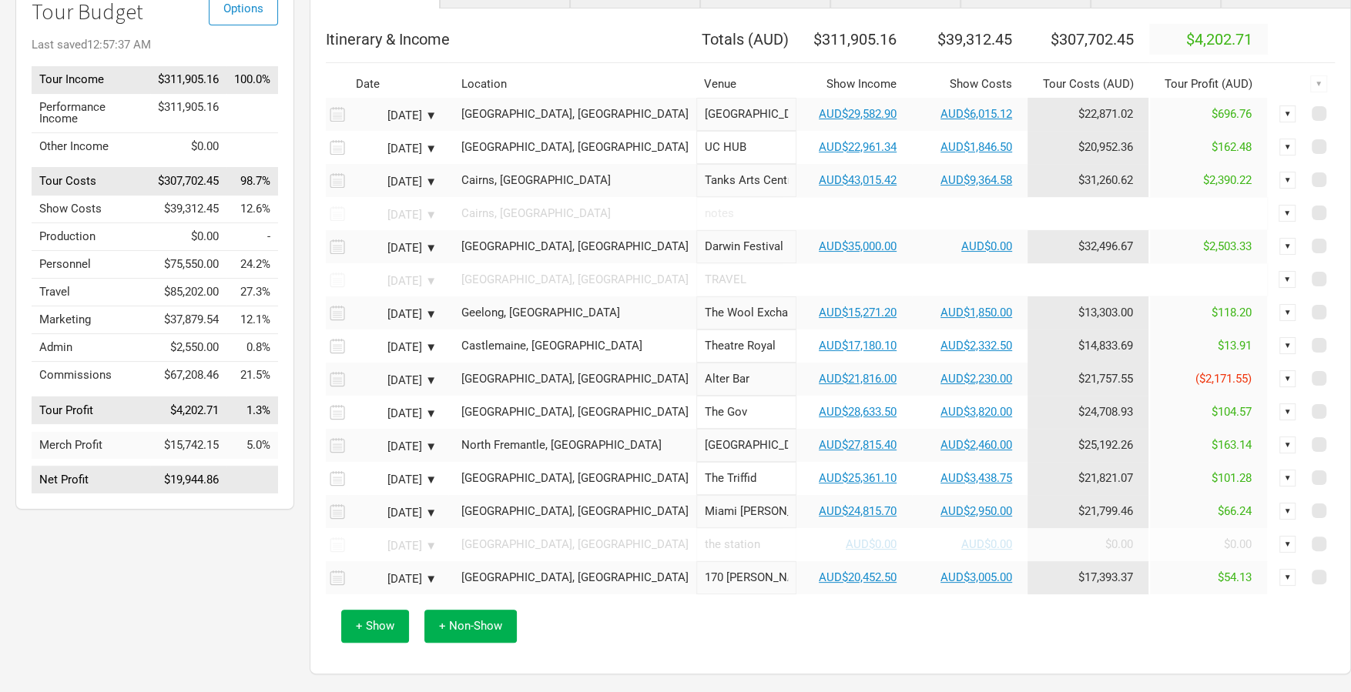
scroll to position [142, 0]
